Goal: Task Accomplishment & Management: Use online tool/utility

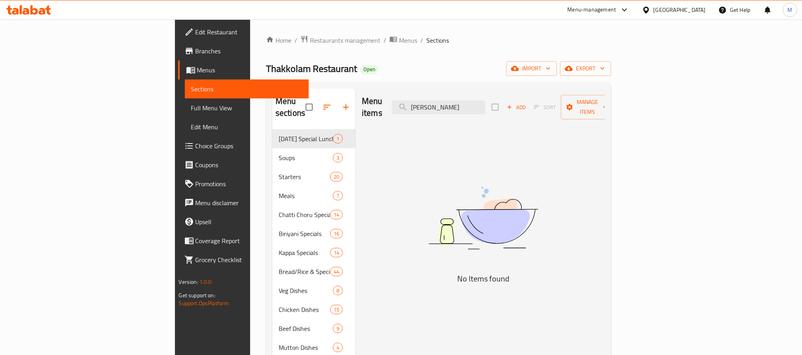
click at [191, 108] on span "Full Menu View" at bounding box center [246, 107] width 111 height 9
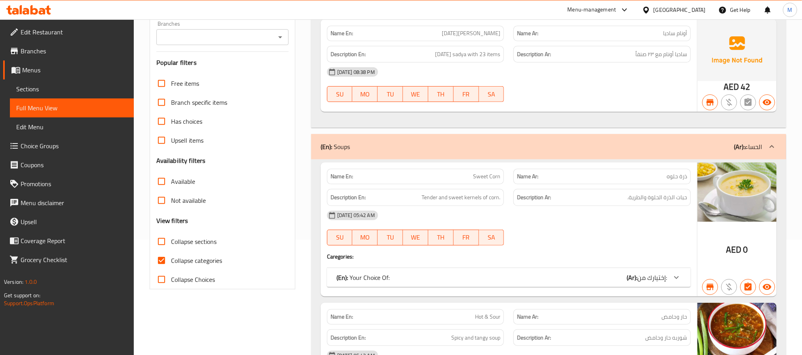
scroll to position [119, 0]
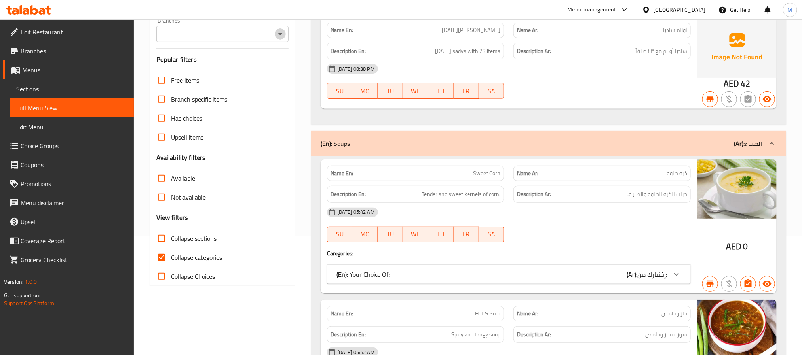
click at [277, 38] on icon "Open" at bounding box center [279, 33] width 9 height 9
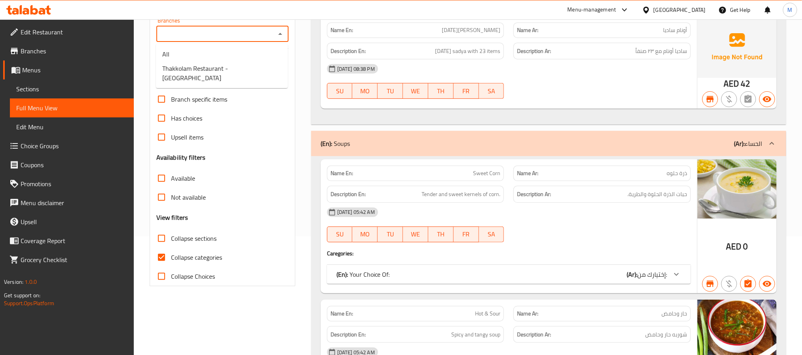
click at [243, 68] on span "Thakkolam Restaurant - [GEOGRAPHIC_DATA]" at bounding box center [221, 73] width 119 height 19
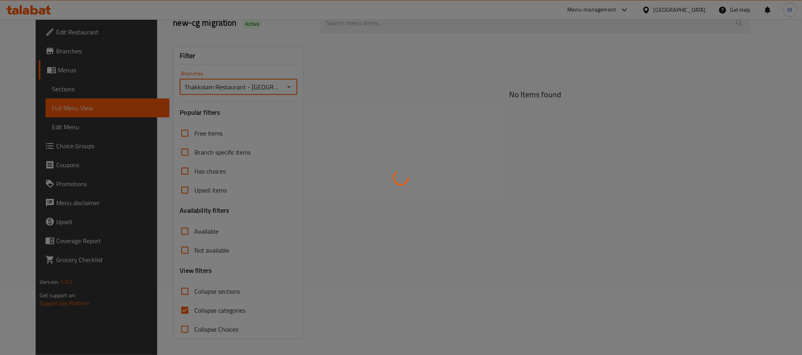
type input "Thakkolam Restaurant - [GEOGRAPHIC_DATA]"
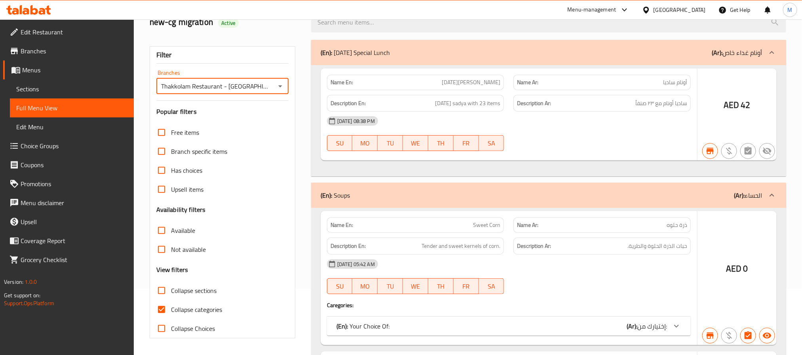
click at [192, 257] on div at bounding box center [401, 177] width 802 height 355
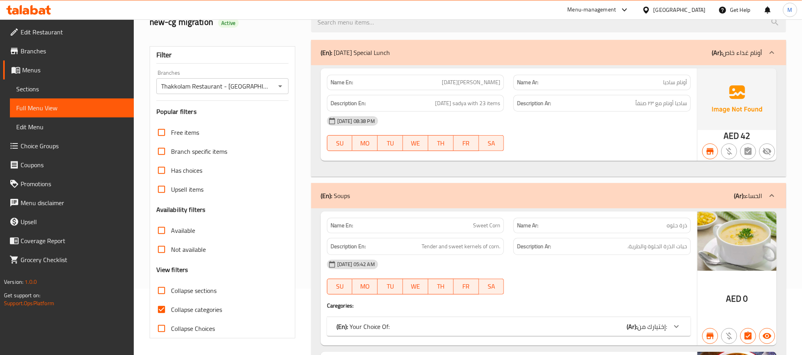
scroll to position [119, 0]
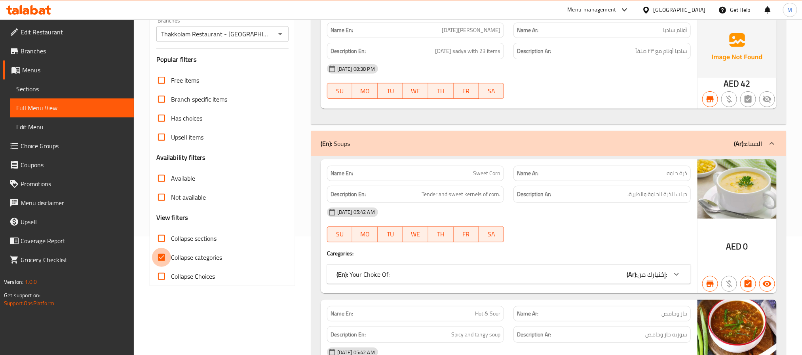
click at [152, 260] on input "Collapse categories" at bounding box center [161, 257] width 19 height 19
checkbox input "false"
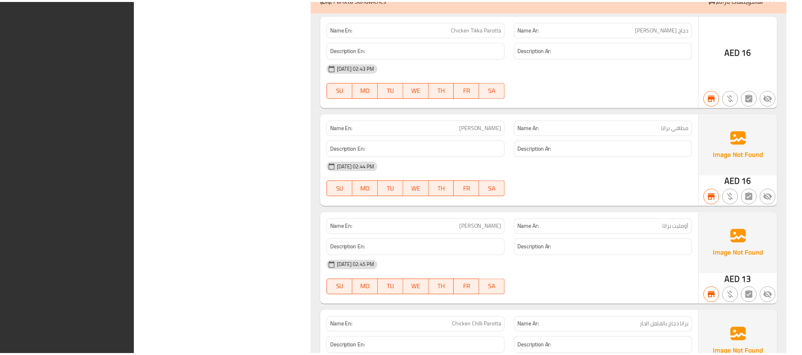
scroll to position [27520, 0]
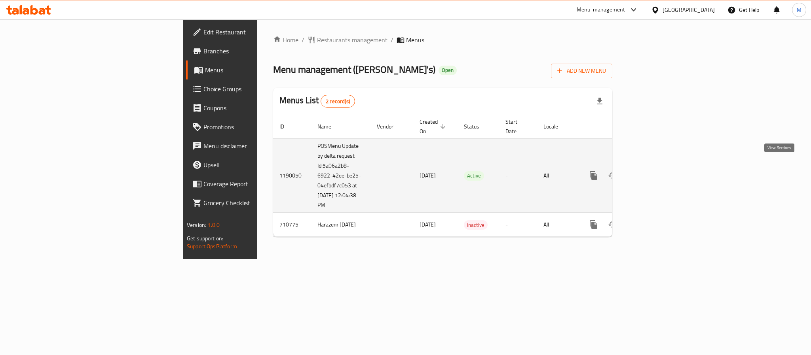
click at [660, 167] on link "enhanced table" at bounding box center [650, 175] width 19 height 19
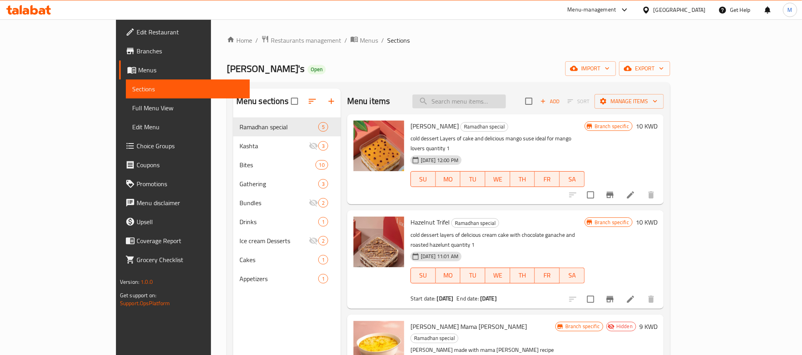
click at [499, 103] on input "search" at bounding box center [458, 102] width 93 height 14
paste input "645091"
type input "645091"
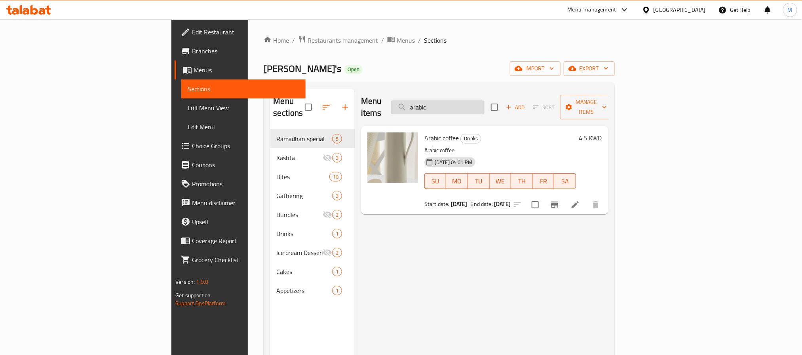
type input "arabic"
click at [602, 133] on h6 "4.5 KWD" at bounding box center [590, 138] width 23 height 11
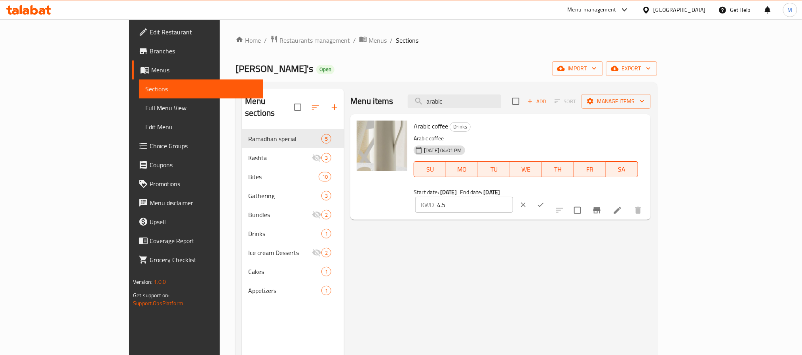
click at [513, 197] on input "4.5" at bounding box center [475, 205] width 76 height 16
paste input "6"
type input "6.5"
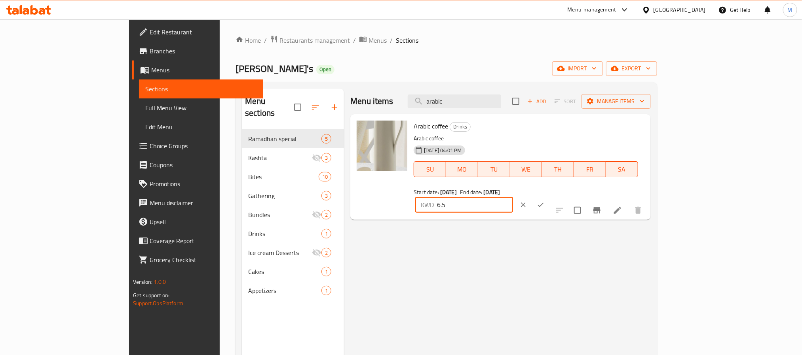
click at [549, 196] on div at bounding box center [531, 204] width 35 height 17
click at [549, 196] on button "ok" at bounding box center [540, 204] width 17 height 17
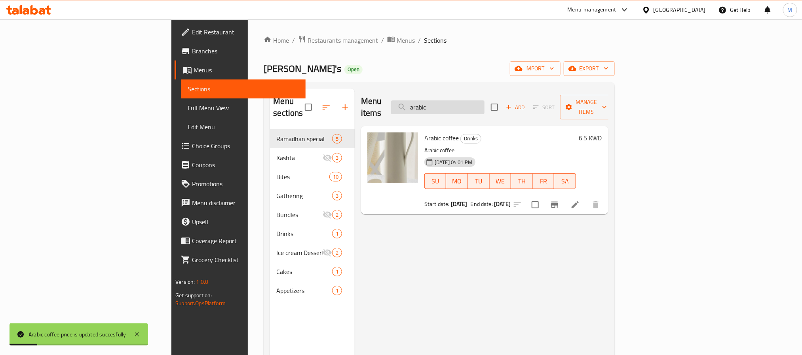
click at [484, 101] on input "arabic" at bounding box center [437, 108] width 93 height 14
type input ";"
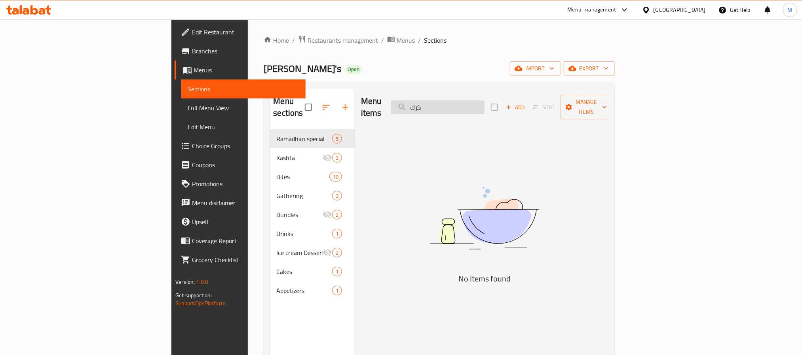
click at [484, 101] on input "كرك" at bounding box center [437, 108] width 93 height 14
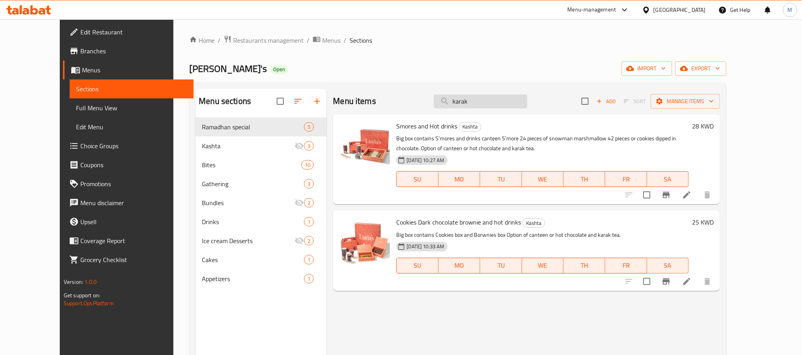
click at [525, 98] on input "karak" at bounding box center [480, 102] width 93 height 14
click at [495, 104] on input "karak" at bounding box center [480, 102] width 93 height 14
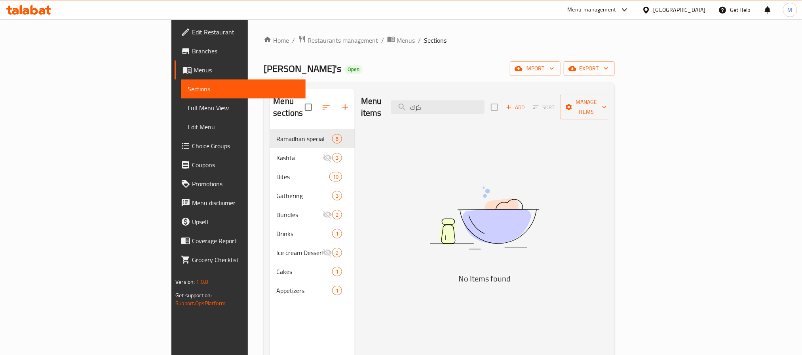
type input "كرك"
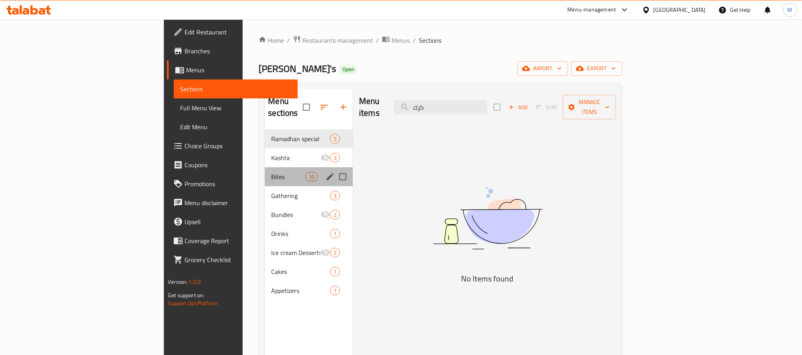
click at [265, 167] on div "Bites 10" at bounding box center [309, 176] width 88 height 19
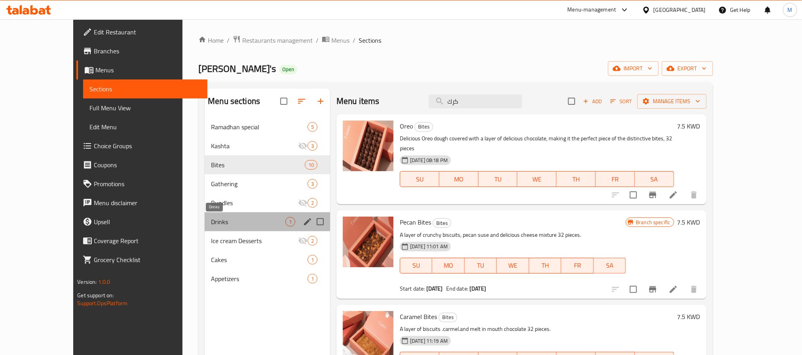
click at [237, 222] on span "Drinks" at bounding box center [248, 221] width 74 height 9
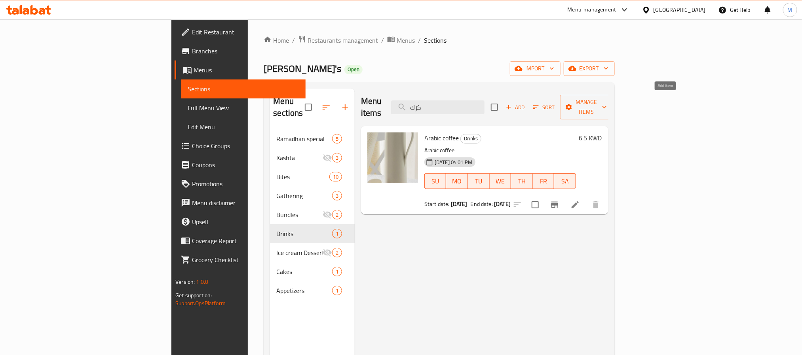
click at [526, 103] on span "Add" at bounding box center [515, 107] width 21 height 9
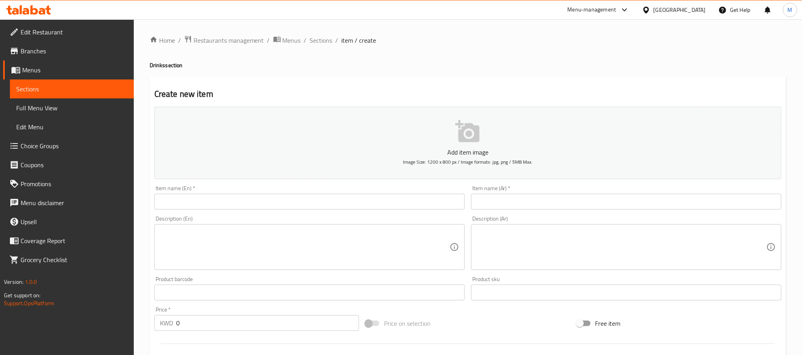
click at [630, 197] on input "text" at bounding box center [626, 202] width 310 height 16
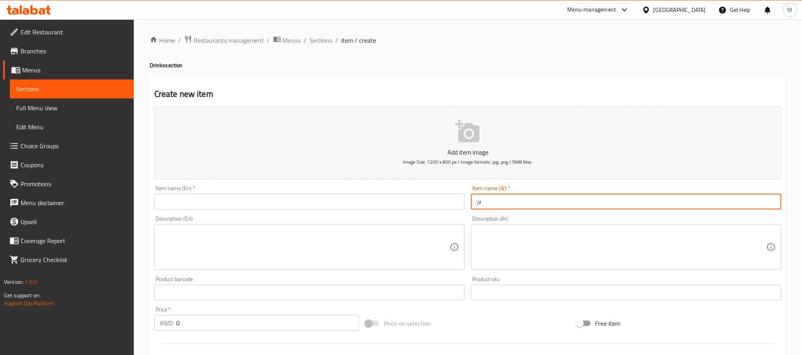
type input ";"
type input "كرك"
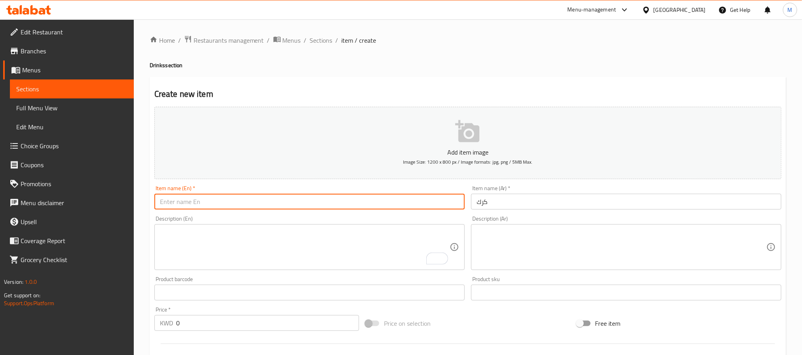
click at [378, 195] on input "text" at bounding box center [309, 202] width 310 height 16
type input "Karak"
click at [324, 326] on input "0" at bounding box center [267, 323] width 183 height 16
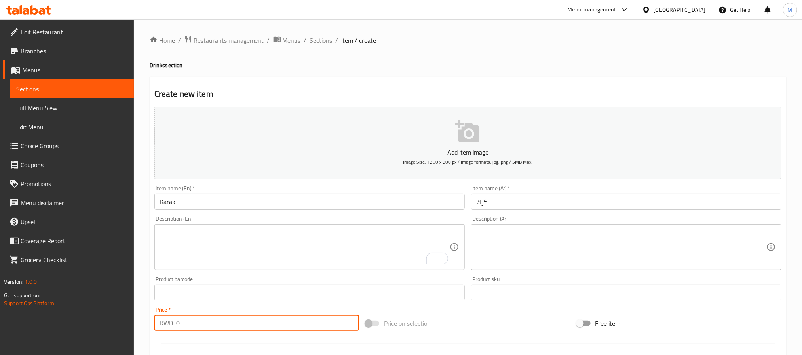
click at [324, 326] on input "0" at bounding box center [267, 323] width 183 height 16
paste input "632996"
click at [324, 326] on input "0" at bounding box center [267, 323] width 183 height 16
paste input "6.5"
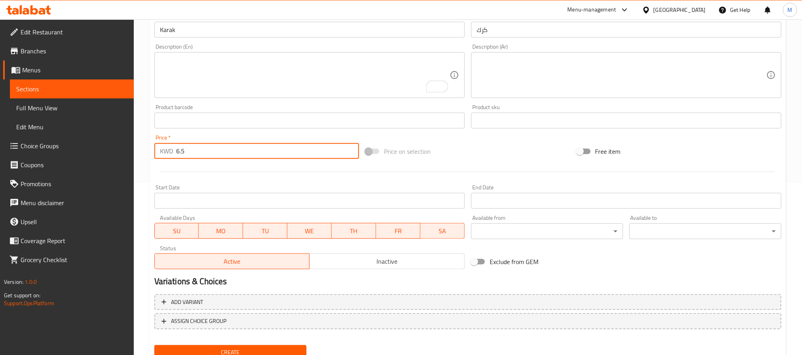
scroll to position [203, 0]
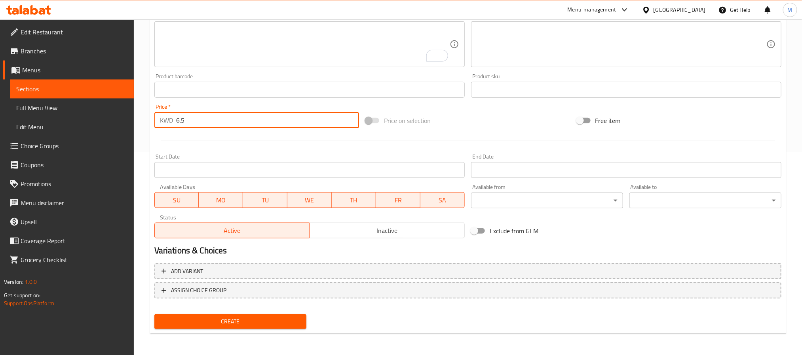
type input "6.5"
click at [203, 326] on button "Create" at bounding box center [230, 322] width 152 height 15
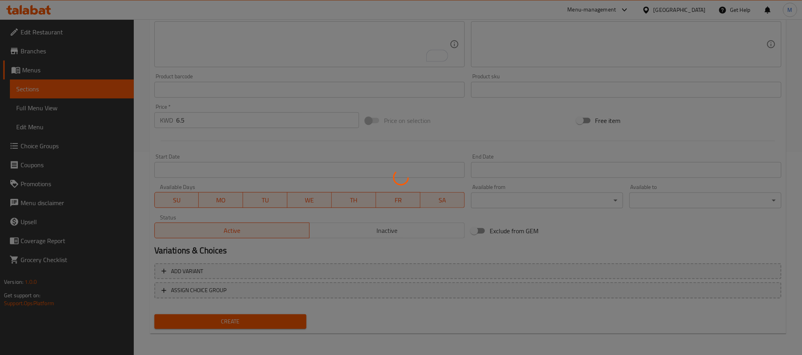
type input "0"
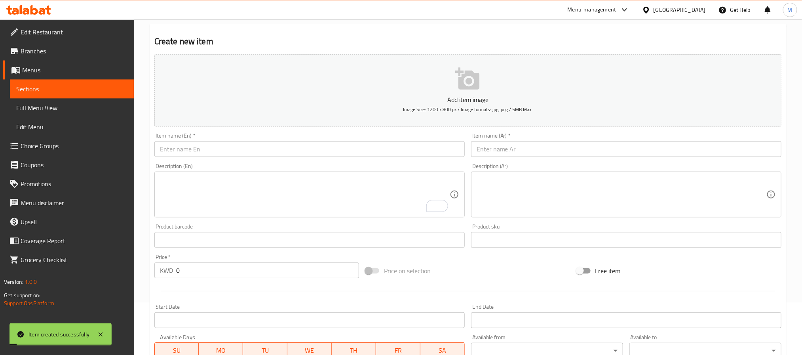
scroll to position [0, 0]
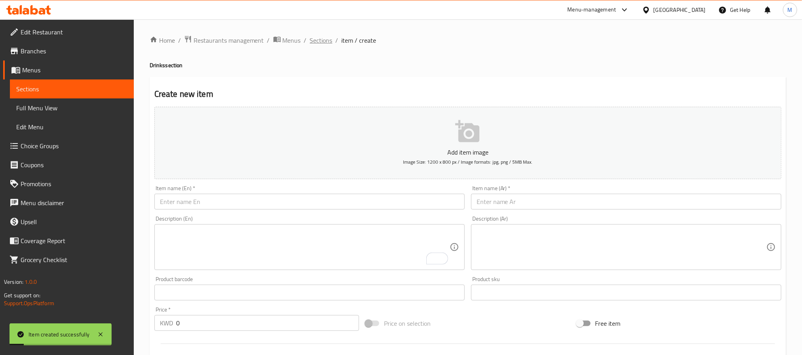
click at [315, 36] on span "Sections" at bounding box center [321, 40] width 23 height 9
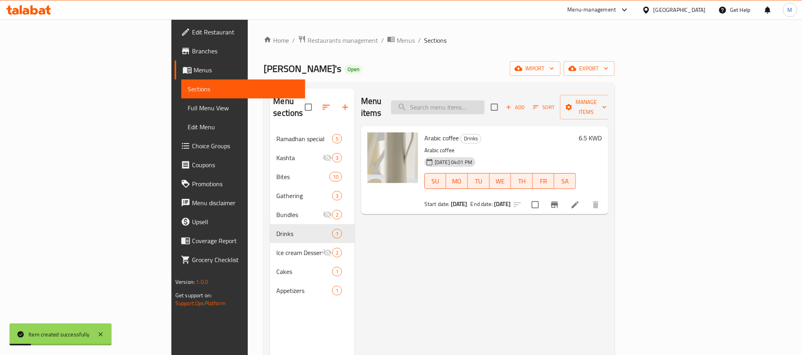
click at [484, 104] on input "search" at bounding box center [437, 108] width 93 height 14
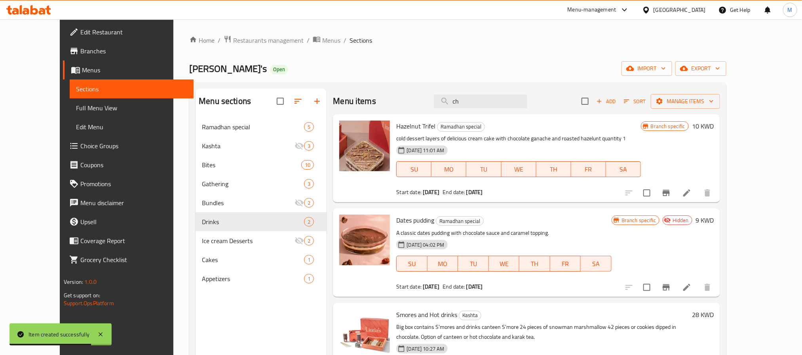
type input "c"
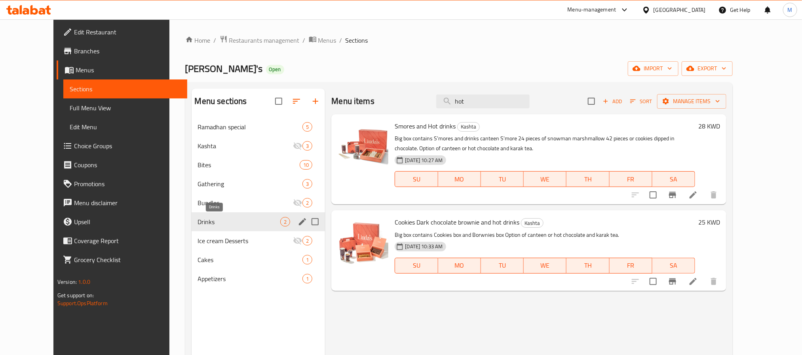
type input "hot"
click at [229, 221] on span "Drinks" at bounding box center [239, 221] width 83 height 9
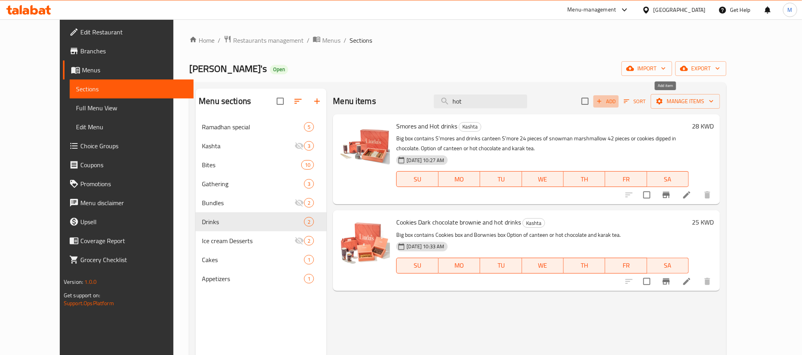
click at [617, 104] on span "Add" at bounding box center [605, 101] width 21 height 9
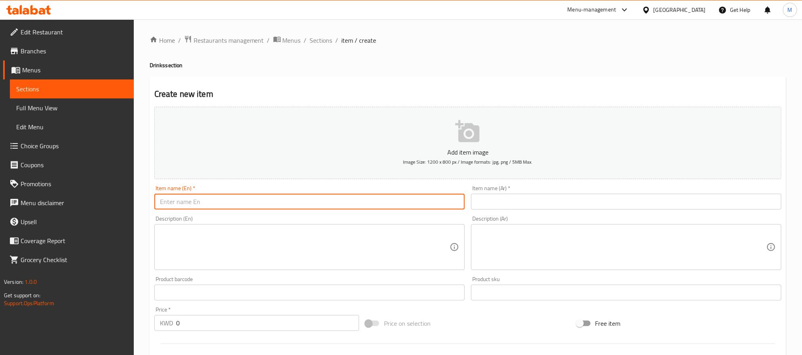
click at [347, 195] on input "text" at bounding box center [309, 202] width 310 height 16
type input "أ"
type input "Hot Chocolate"
click at [506, 224] on div "Description (Ar) Description (Ar)" at bounding box center [626, 243] width 310 height 54
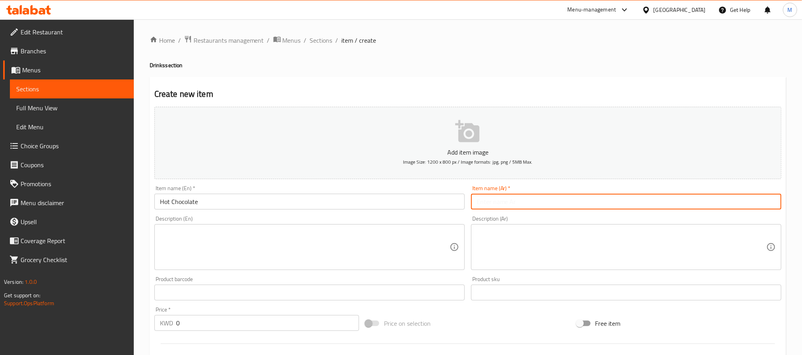
click at [514, 207] on input "text" at bounding box center [626, 202] width 310 height 16
type input "هوت شوكليت"
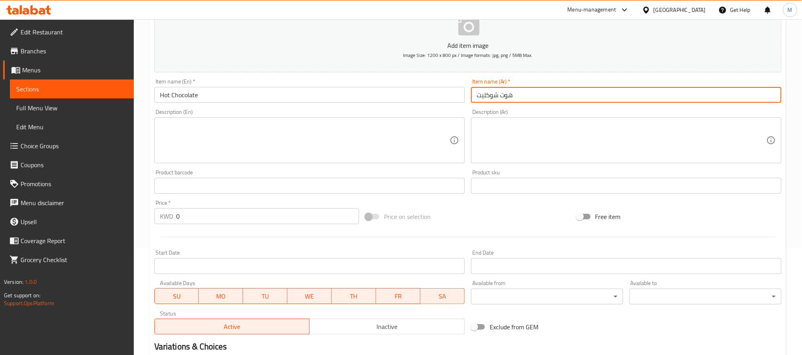
scroll to position [203, 0]
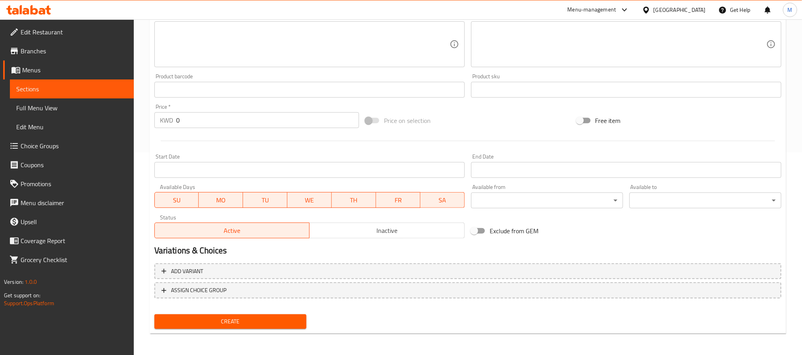
click at [235, 119] on input "0" at bounding box center [267, 120] width 183 height 16
paste input "6.5"
click at [235, 119] on input "0" at bounding box center [267, 120] width 183 height 16
type input "6.5"
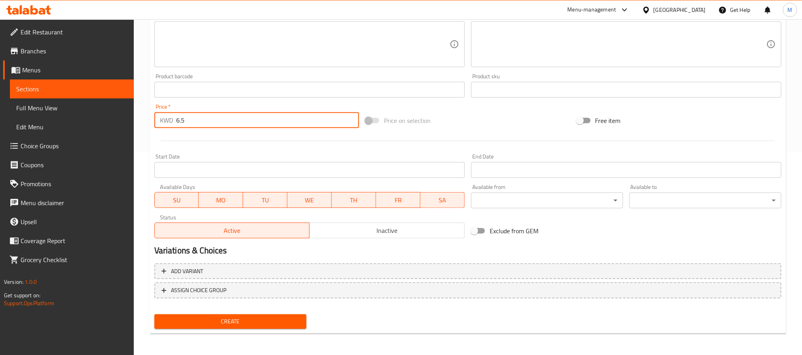
click at [154, 315] on button "Create" at bounding box center [230, 322] width 152 height 15
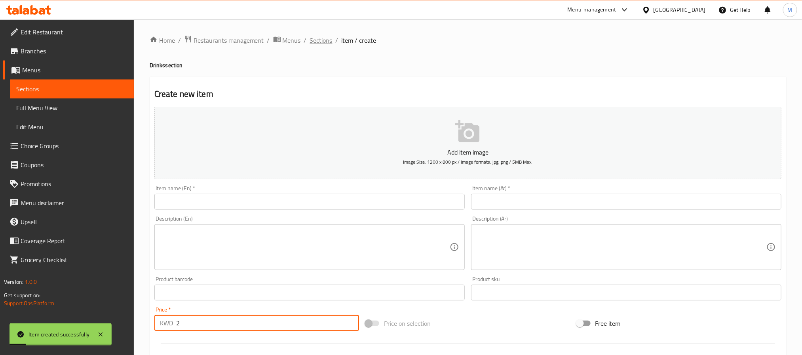
type input "2"
drag, startPoint x: 315, startPoint y: 35, endPoint x: 330, endPoint y: 51, distance: 22.4
click at [315, 36] on span "Sections" at bounding box center [321, 40] width 23 height 9
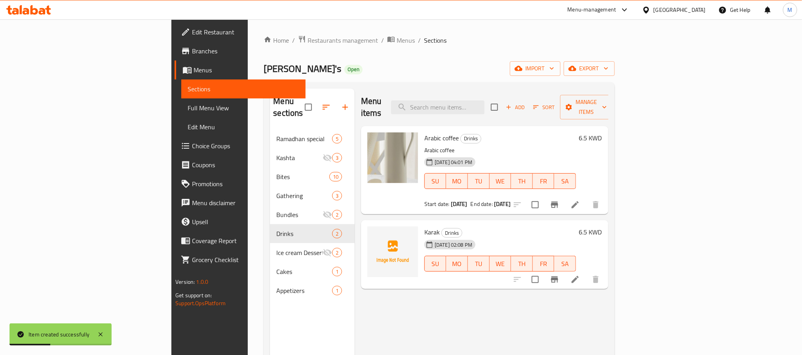
click at [424, 226] on span "Karak" at bounding box center [431, 232] width 15 height 12
copy span "Karak"
